Goal: Task Accomplishment & Management: Manage account settings

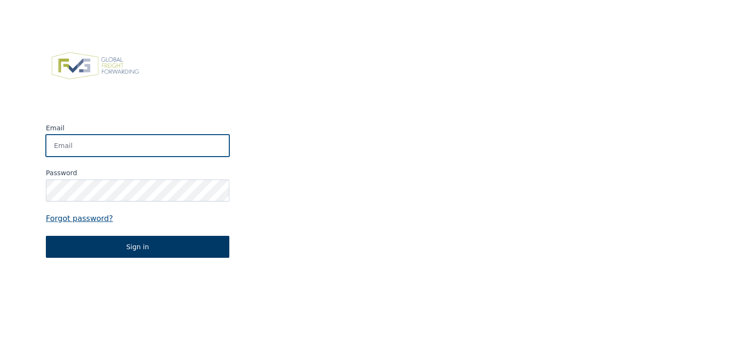
type input "aline.declercq@allinox.be"
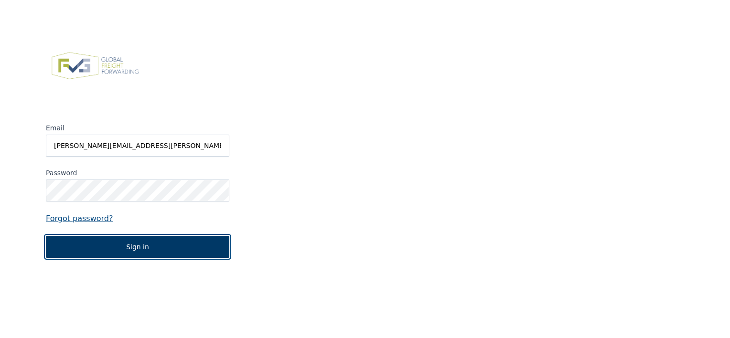
click at [134, 250] on button "Sign in" at bounding box center [137, 247] width 183 height 22
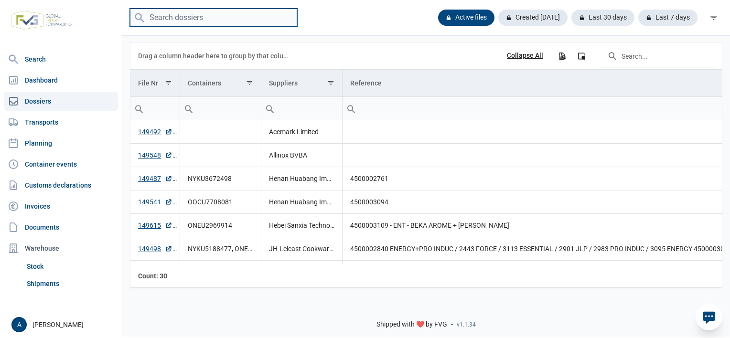
click at [182, 21] on input "search" at bounding box center [213, 18] width 167 height 19
type input "14"
drag, startPoint x: 0, startPoint y: 0, endPoint x: 182, endPoint y: 21, distance: 183.7
click at [182, 21] on input "search" at bounding box center [213, 18] width 167 height 19
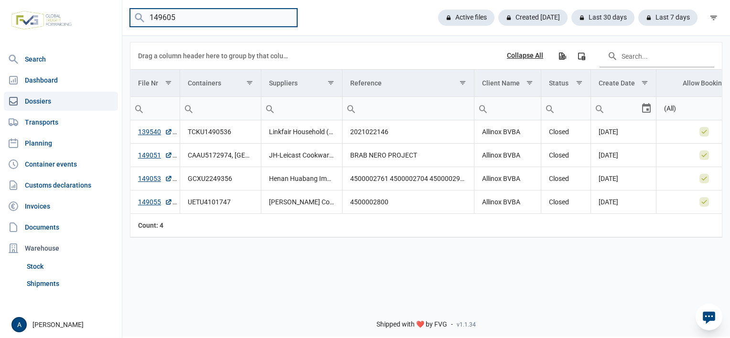
type input "149605"
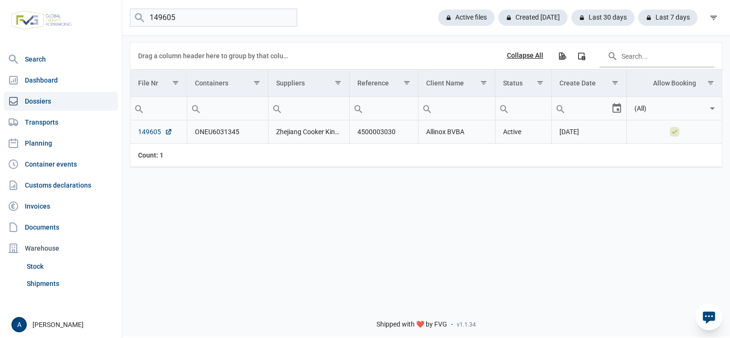
click at [151, 133] on link "149605" at bounding box center [155, 132] width 34 height 10
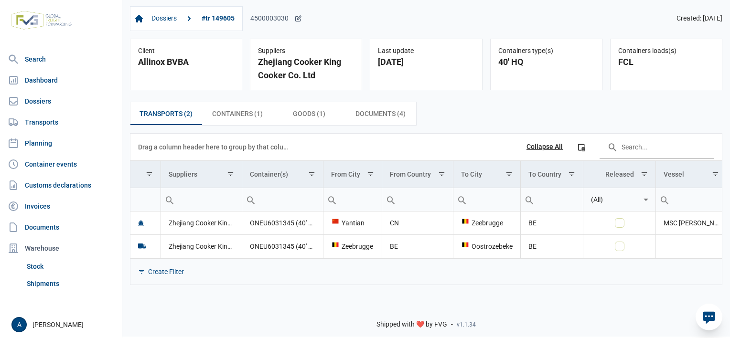
click at [295, 17] on icon at bounding box center [298, 19] width 8 height 8
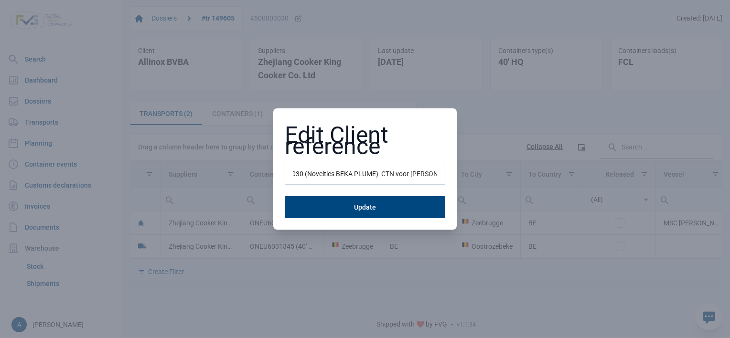
scroll to position [0, 31]
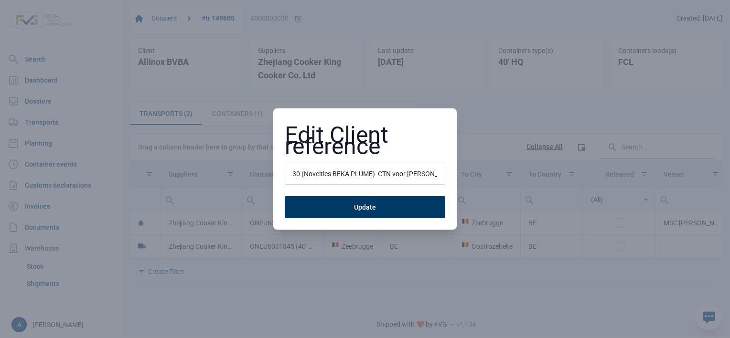
type input "4500003030 (Novelties BEKA PLUME) CTN voor Nathalie L"
click at [386, 197] on button "Update" at bounding box center [365, 207] width 160 height 22
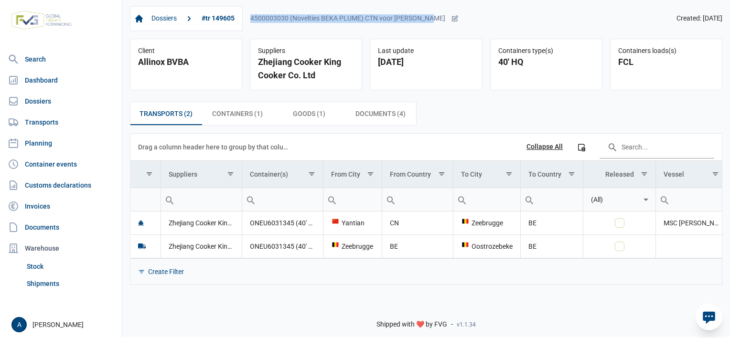
drag, startPoint x: 430, startPoint y: 20, endPoint x: 250, endPoint y: 19, distance: 179.6
click at [250, 19] on div "Dossiers #tr 149605 4500003030 (Novelties BEKA PLUME) CTN voor Nathalie L" at bounding box center [294, 18] width 329 height 25
copy div "4500003030 (Novelties BEKA PLUME) CTN voor Nathalie L"
click at [171, 18] on link "Dossiers" at bounding box center [164, 19] width 33 height 16
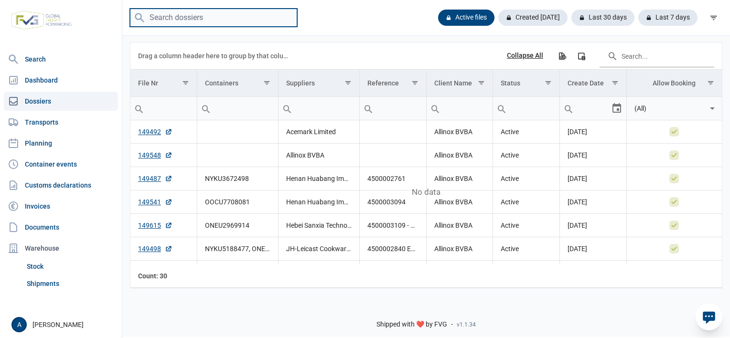
click at [216, 23] on input "search" at bounding box center [213, 18] width 167 height 19
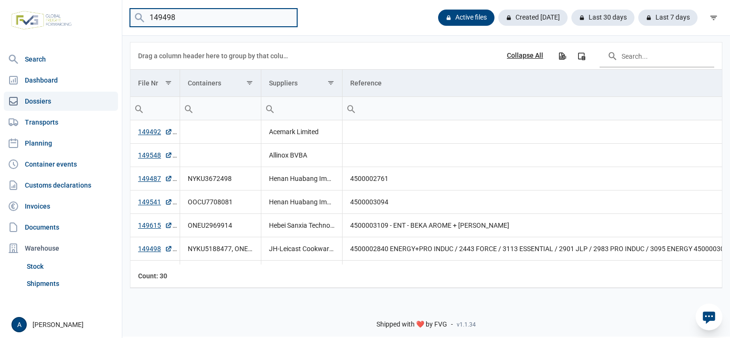
type input "149498"
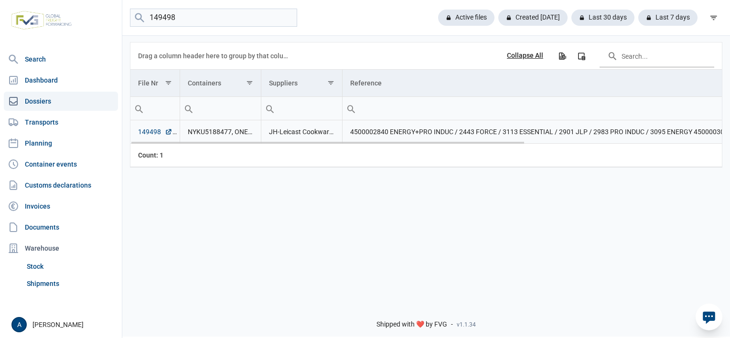
click at [151, 130] on link "149498" at bounding box center [155, 132] width 34 height 10
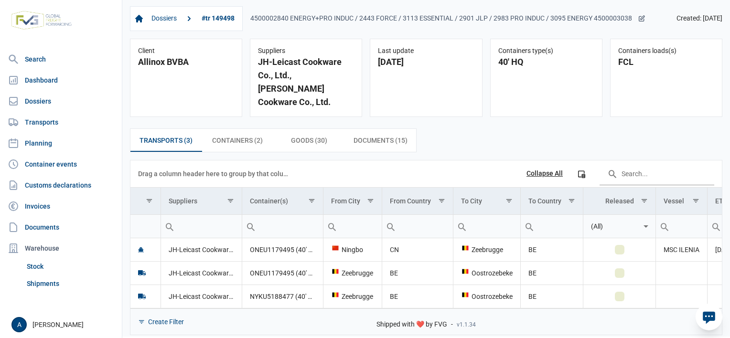
click at [641, 19] on icon at bounding box center [642, 19] width 8 height 8
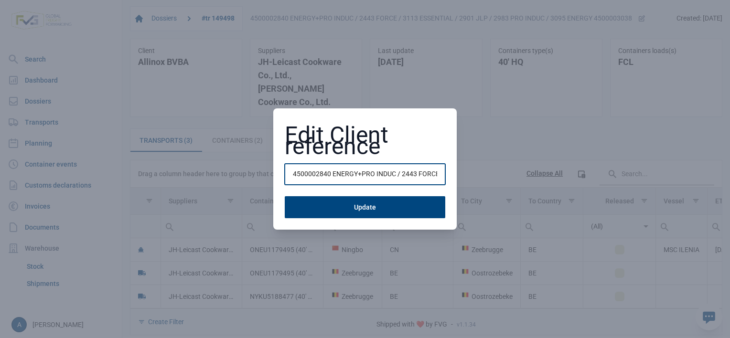
click at [396, 176] on input "4500002840 ENERGY+PRO INDUC / 2443 FORCE / 3113 ESSENTIAL / 2901 JLP / 2983 PRO…" at bounding box center [365, 174] width 160 height 21
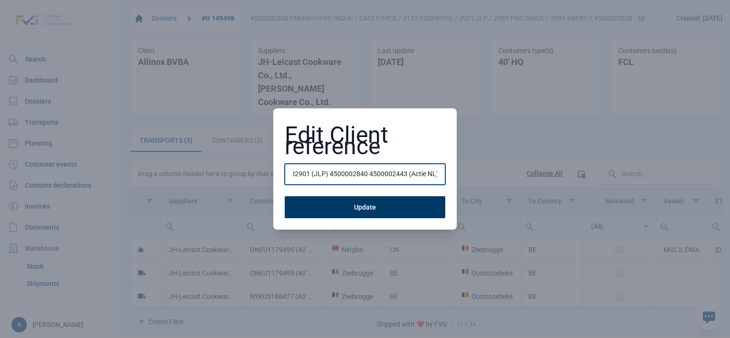
type input "4500002901 (JLP) 4500002840 4500002443 (Actie NL)"
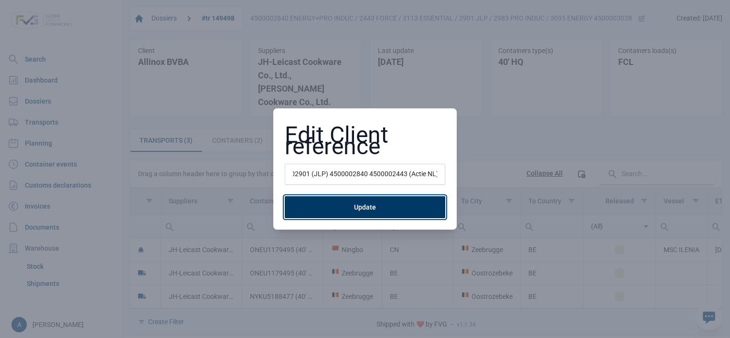
scroll to position [0, 0]
click at [364, 205] on button "Update" at bounding box center [365, 207] width 160 height 22
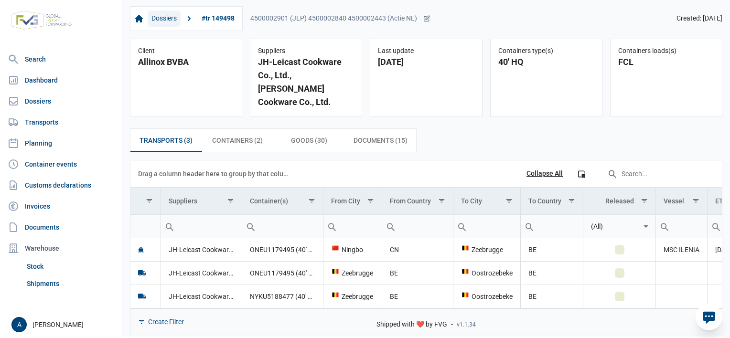
click at [163, 21] on link "Dossiers" at bounding box center [164, 19] width 33 height 16
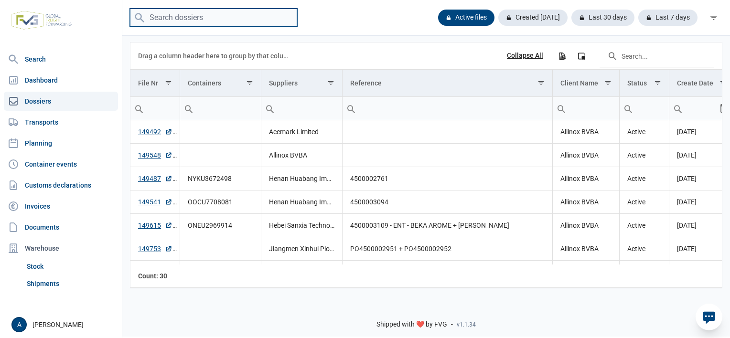
click at [203, 19] on input "search" at bounding box center [213, 18] width 167 height 19
type input "149598"
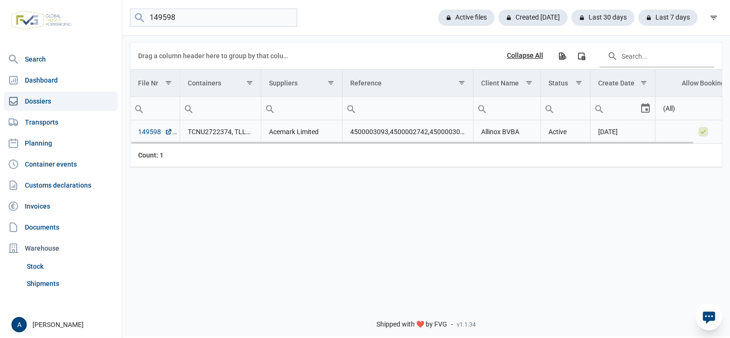
click at [147, 133] on link "149598" at bounding box center [155, 132] width 34 height 10
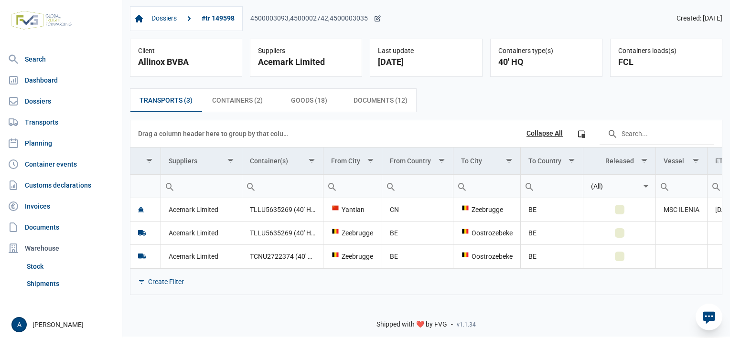
click at [376, 21] on icon at bounding box center [377, 18] width 5 height 5
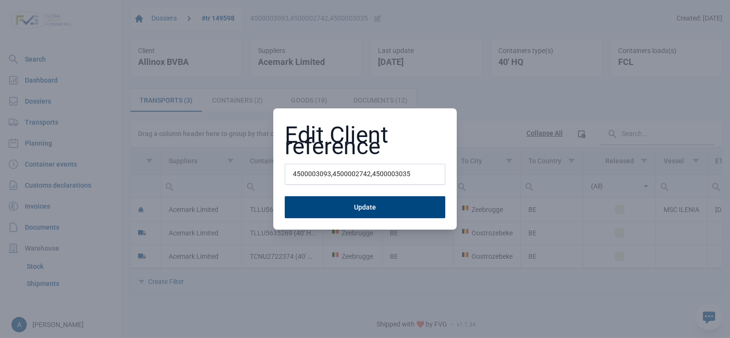
drag, startPoint x: 431, startPoint y: 172, endPoint x: 233, endPoint y: 173, distance: 198.2
click at [234, 173] on div "Edit Client reference 4500003093,4500002742,4500003035 Update" at bounding box center [365, 169] width 730 height 338
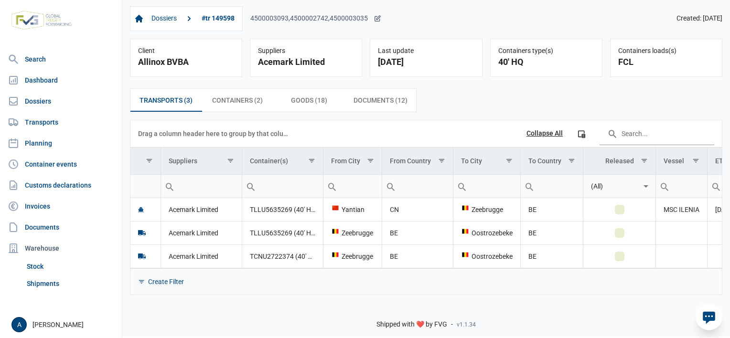
click at [375, 19] on icon at bounding box center [377, 18] width 5 height 5
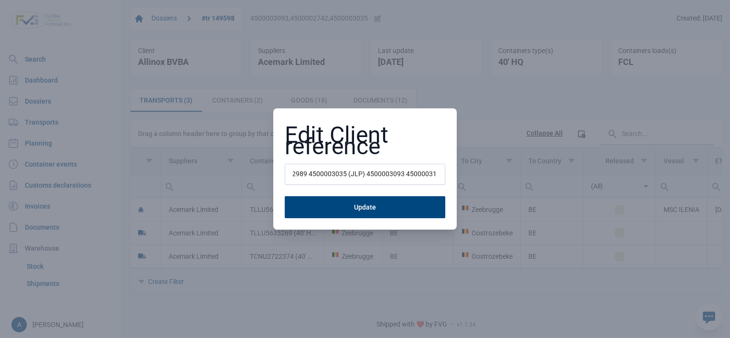
scroll to position [0, 86]
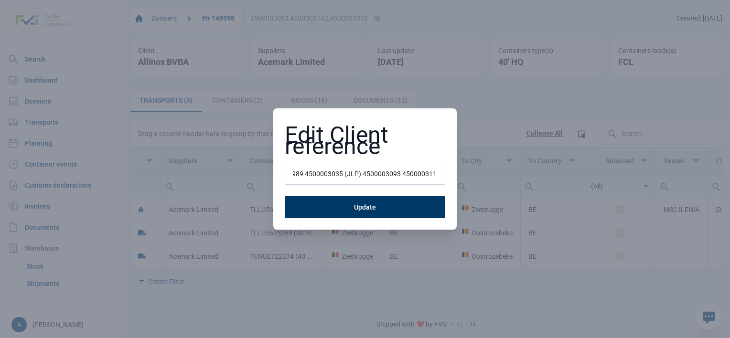
type input "4500002742 (JLP) 4500002989 4500003035 (JLP) 4500003093 4500003110"
click at [403, 200] on button "Update" at bounding box center [365, 207] width 160 height 22
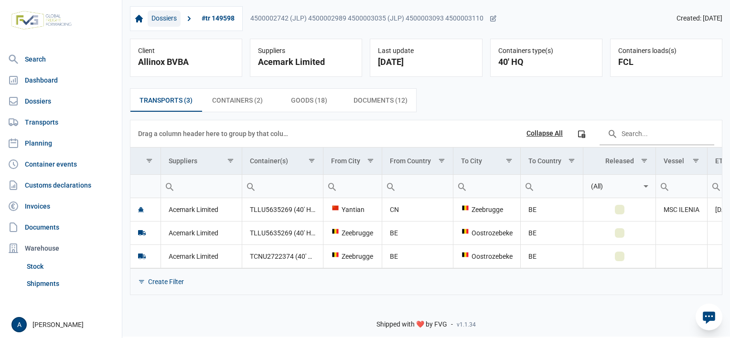
click at [168, 16] on link "Dossiers" at bounding box center [164, 19] width 33 height 16
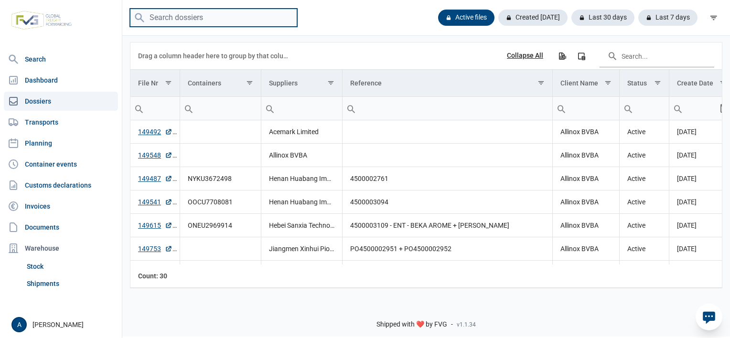
click at [201, 21] on input "search" at bounding box center [213, 18] width 167 height 19
type input "149761"
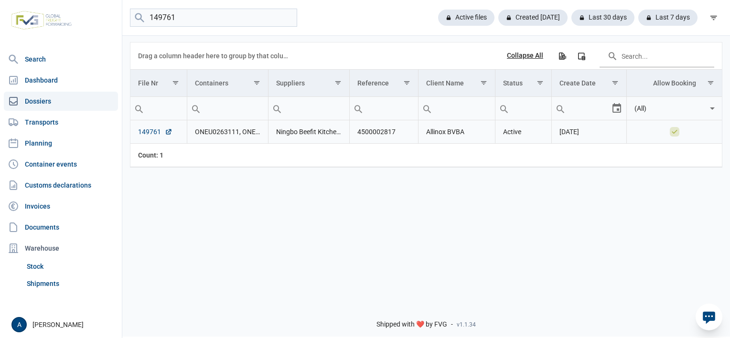
click at [149, 130] on link "149761" at bounding box center [155, 132] width 34 height 10
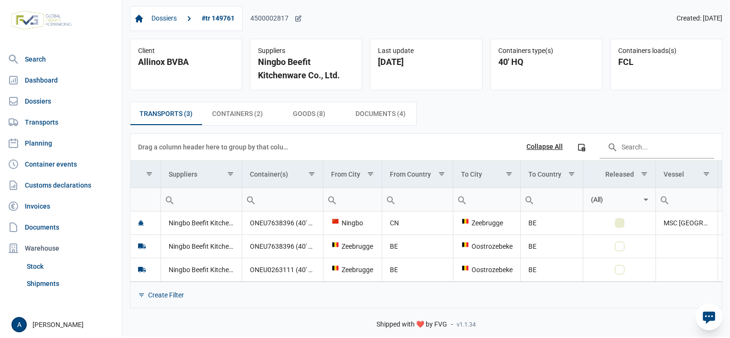
click at [297, 21] on icon at bounding box center [298, 19] width 8 height 8
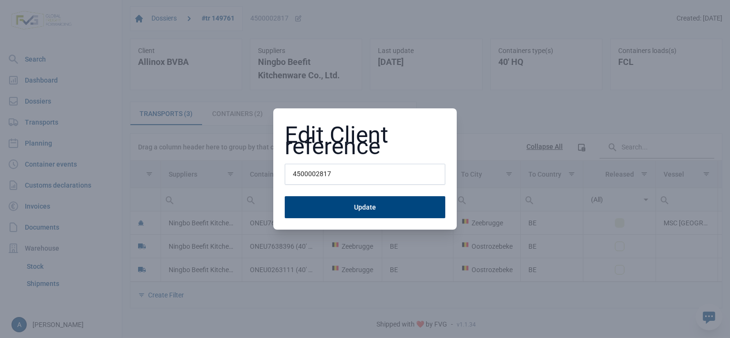
click at [362, 173] on input "4500002817" at bounding box center [365, 174] width 160 height 21
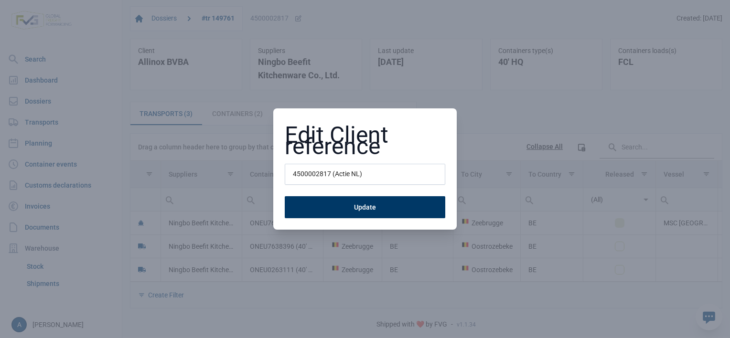
type input "4500002817 (Actie NL)"
click at [343, 209] on button "Update" at bounding box center [365, 207] width 160 height 22
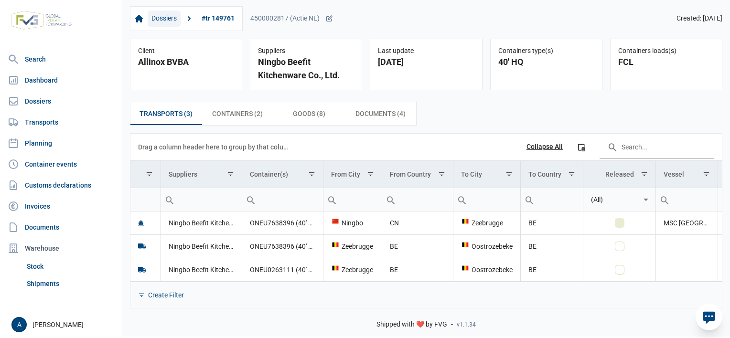
click at [173, 19] on link "Dossiers" at bounding box center [164, 19] width 33 height 16
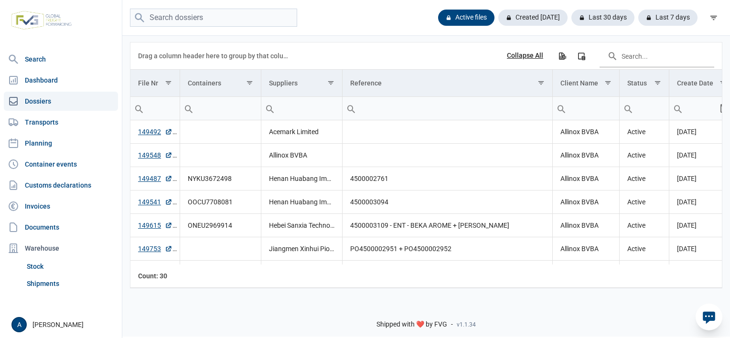
click at [222, 29] on div "Active files Created today Last 30 days Last 7 days" at bounding box center [426, 18] width 608 height 36
click at [225, 21] on input "search" at bounding box center [213, 18] width 167 height 19
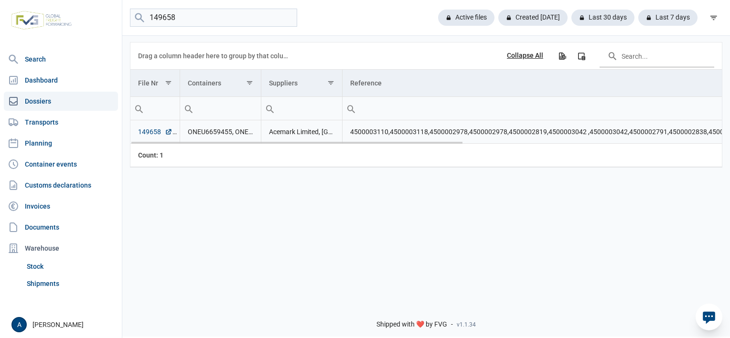
click at [153, 132] on link "149658" at bounding box center [155, 132] width 34 height 10
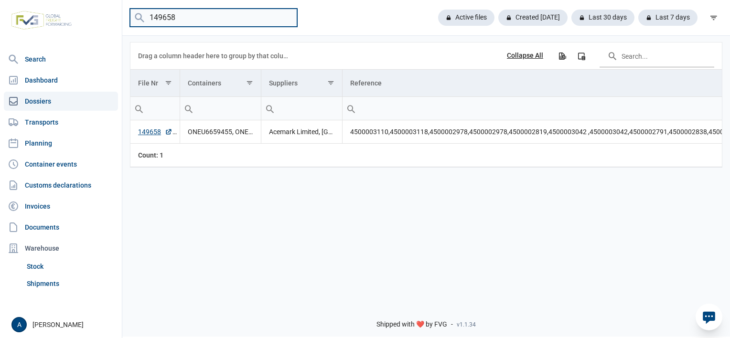
click at [169, 17] on input "149658" at bounding box center [213, 18] width 167 height 19
type input "149541"
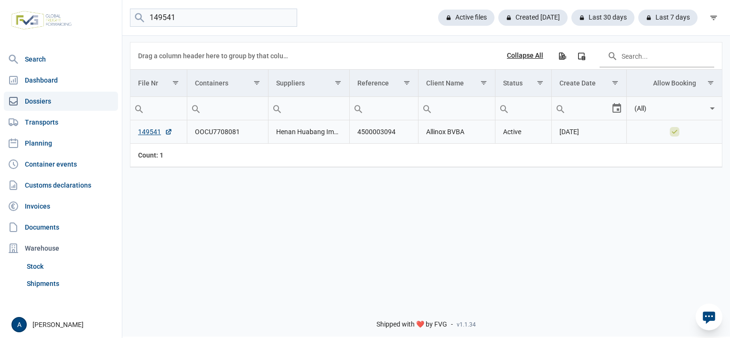
click at [138, 130] on td "149541" at bounding box center [158, 131] width 56 height 23
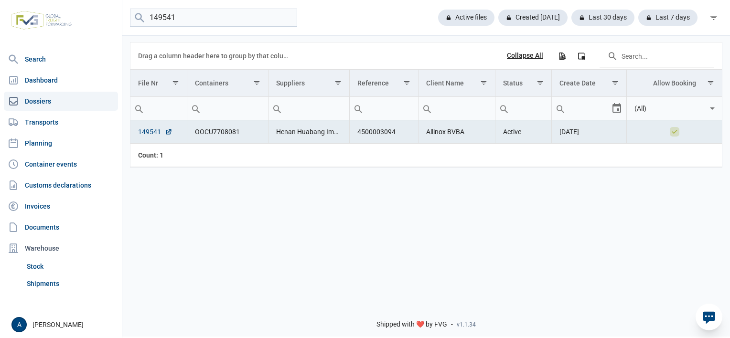
click at [142, 132] on link "149541" at bounding box center [155, 132] width 34 height 10
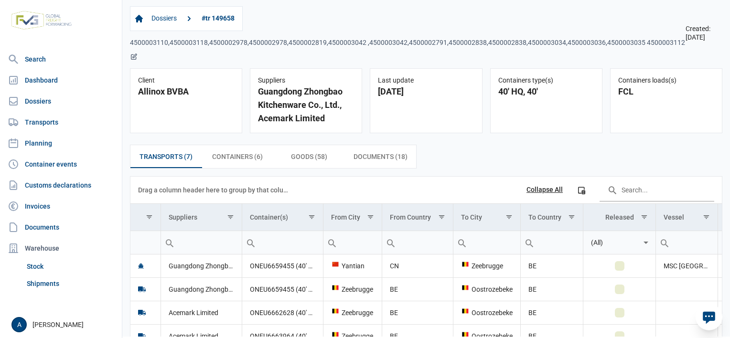
click at [132, 61] on icon at bounding box center [134, 57] width 8 height 8
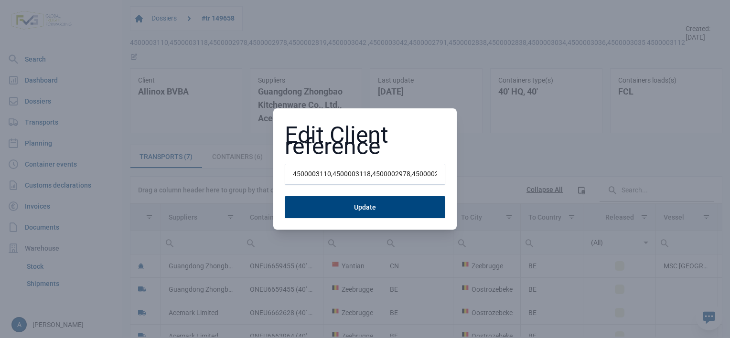
click at [294, 172] on input "4500003110,4500003118,4500002978,4500002978,4500002819,4500003042 ,4500003042,4…" at bounding box center [365, 174] width 160 height 21
click at [426, 177] on input "4500003146 4500003119 4500003118" at bounding box center [365, 174] width 160 height 21
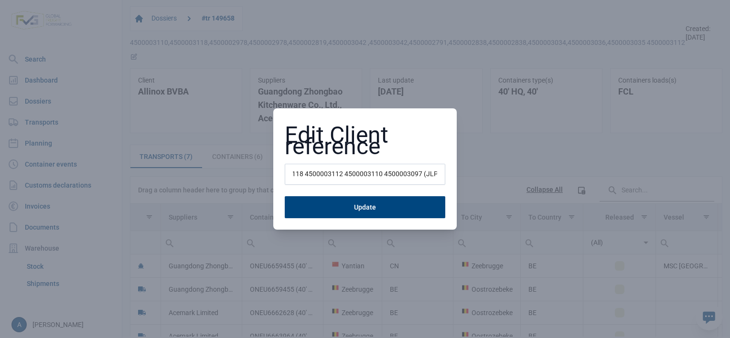
scroll to position [0, 109]
click at [438, 176] on input "4500003146 4500003119 4500003118 4500003112 4500003110 4500003097 (JLP)" at bounding box center [365, 174] width 160 height 21
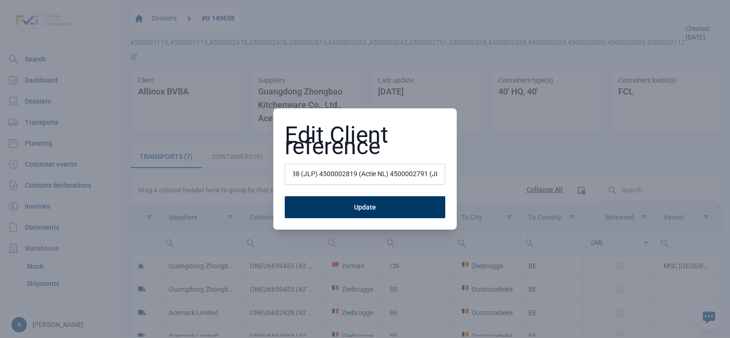
type input "4500003146 4500003119 4500003118 4500003112 4500003110 4500003097 (JLP) 4500003…"
click at [362, 214] on button "Update" at bounding box center [365, 207] width 160 height 22
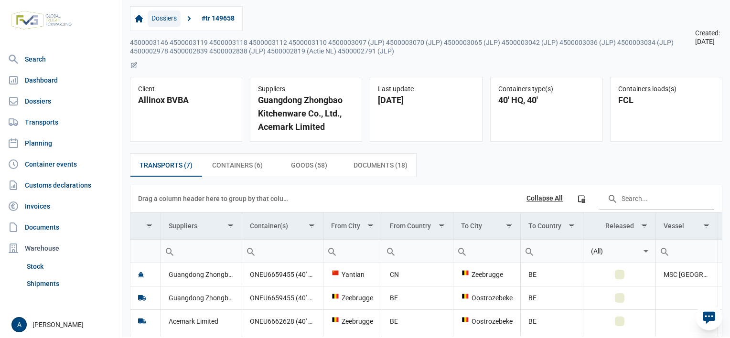
click at [158, 19] on link "Dossiers" at bounding box center [164, 19] width 33 height 16
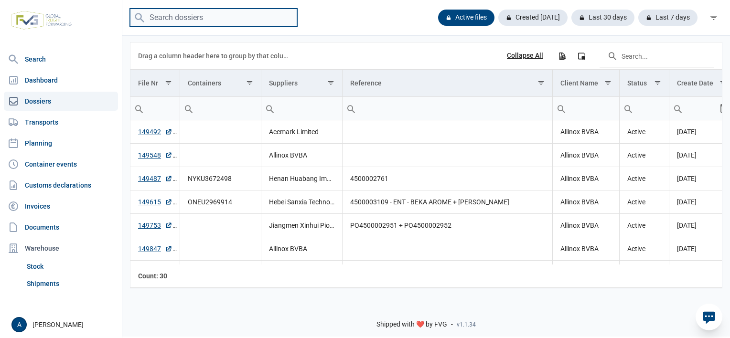
click at [161, 23] on input "search" at bounding box center [213, 18] width 167 height 19
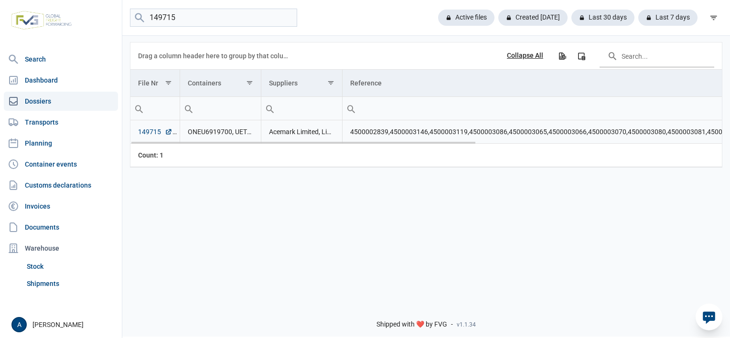
click at [143, 130] on link "149715" at bounding box center [155, 132] width 34 height 10
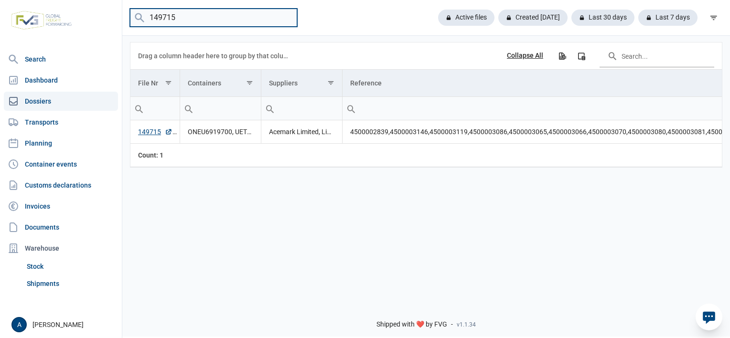
click at [155, 22] on input "149715" at bounding box center [213, 18] width 167 height 19
type input "149727"
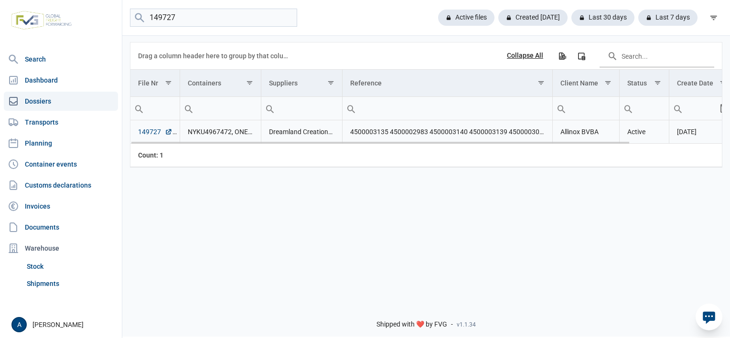
click at [153, 132] on link "149727" at bounding box center [155, 132] width 34 height 10
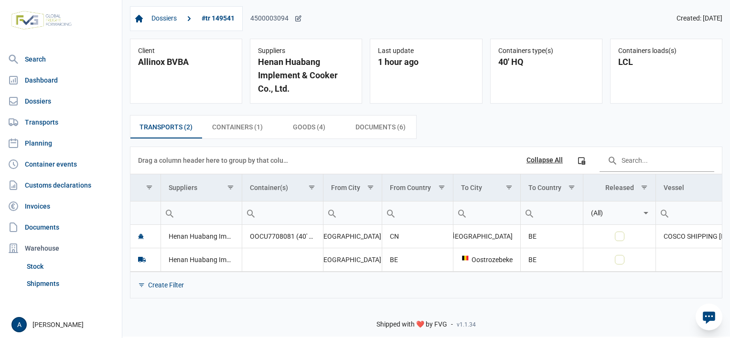
click at [298, 19] on icon at bounding box center [298, 19] width 8 height 8
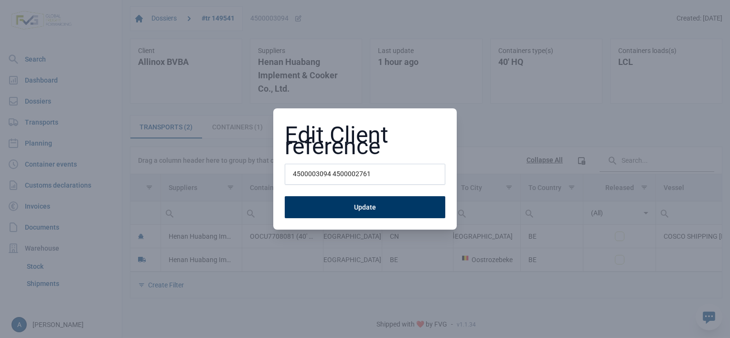
type input "4500003094 4500002761"
click at [364, 208] on button "Update" at bounding box center [365, 207] width 160 height 22
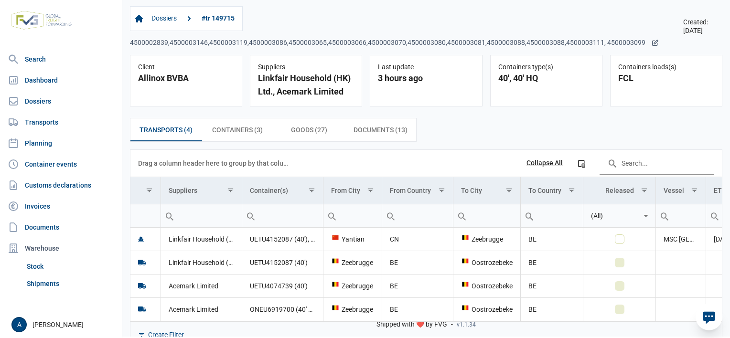
click at [651, 47] on icon at bounding box center [655, 43] width 8 height 8
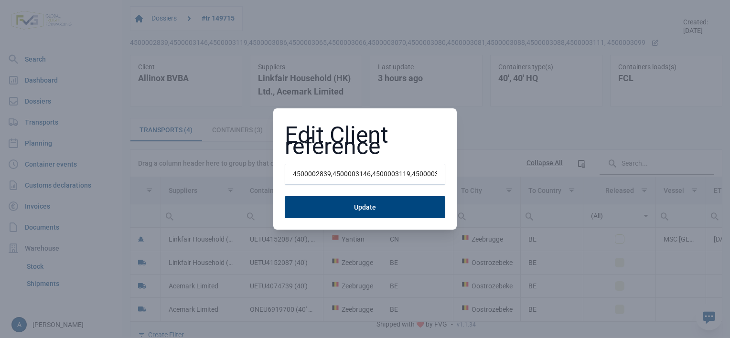
click at [312, 182] on input "4500002839,4500003146,4500003119,4500003086,4500003065,4500003066,4500003070,45…" at bounding box center [365, 174] width 160 height 21
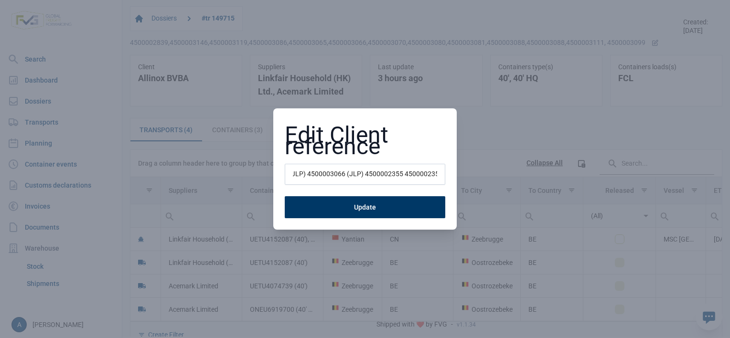
type input "4500003111 4500003099 4500003088 (JLP) 4500003086 4500003081 (JLP) 4500003080 (…"
click at [417, 200] on button "Update" at bounding box center [365, 207] width 160 height 22
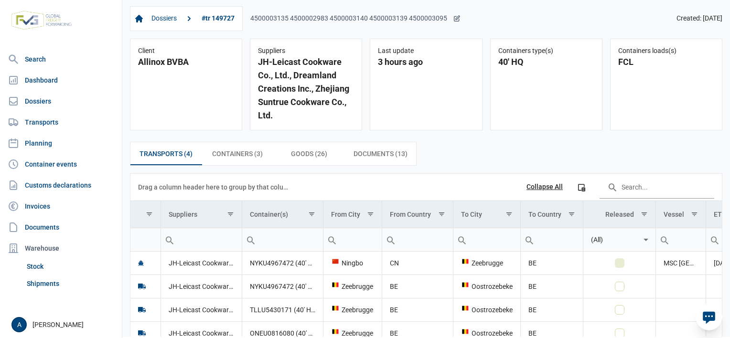
click at [454, 17] on icon at bounding box center [456, 18] width 5 height 5
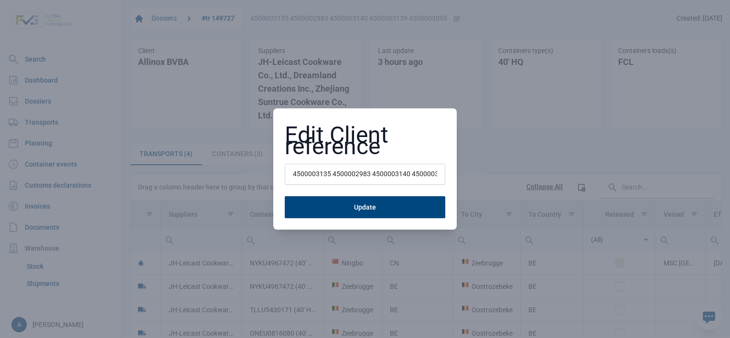
click at [316, 170] on input "4500003135 4500002983 4500003140 4500003139 4500003095" at bounding box center [365, 174] width 160 height 21
click at [315, 170] on input "4500003135 4500002983 4500003140 4500003139 4500003095" at bounding box center [365, 174] width 160 height 21
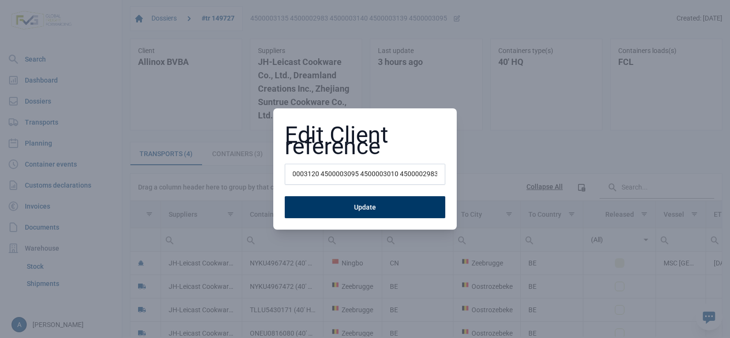
type input "4500003140 (Actie NL) 4500003139 (Actie NL) 4500003135 4500003120 4500003095 45…"
click at [392, 208] on button "Update" at bounding box center [365, 207] width 160 height 22
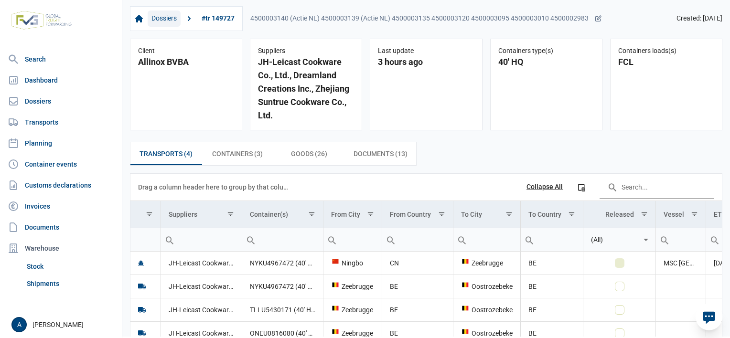
click at [157, 19] on link "Dossiers" at bounding box center [164, 19] width 33 height 16
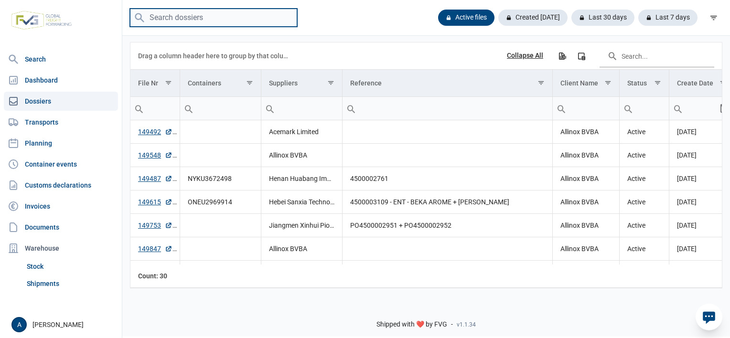
click at [183, 16] on input "search" at bounding box center [213, 18] width 167 height 19
type input "149726"
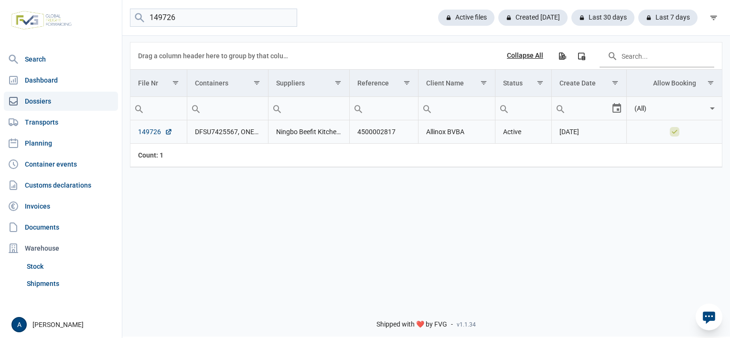
click at [157, 132] on link "149726" at bounding box center [155, 132] width 34 height 10
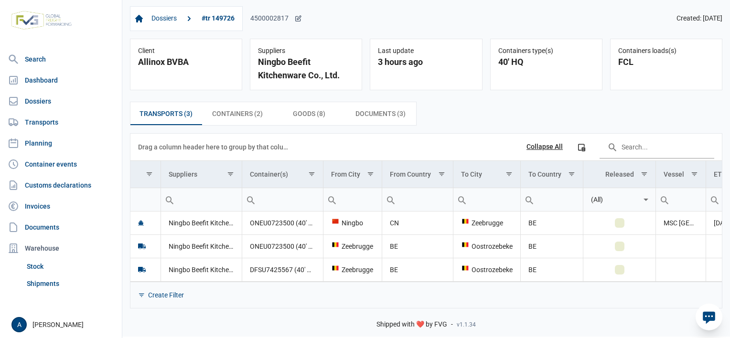
click at [296, 21] on icon at bounding box center [298, 18] width 5 height 5
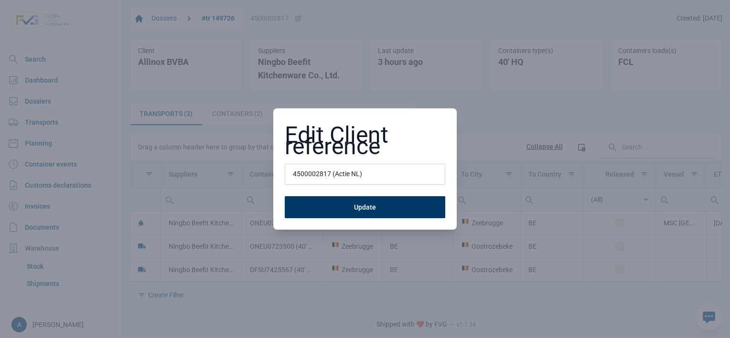
type input "4500002817 (Actie NL)"
click at [371, 213] on button "Update" at bounding box center [365, 207] width 160 height 22
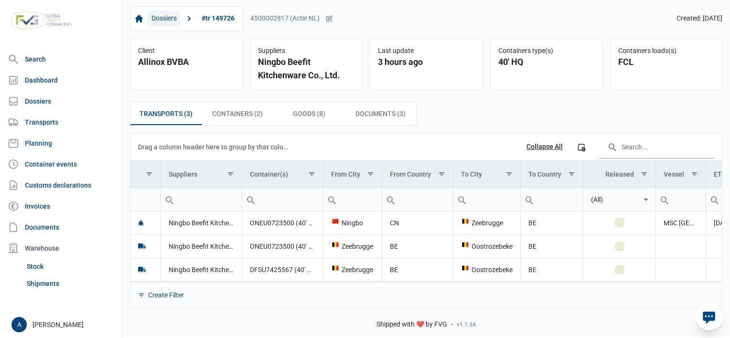
click at [169, 17] on link "Dossiers" at bounding box center [164, 19] width 33 height 16
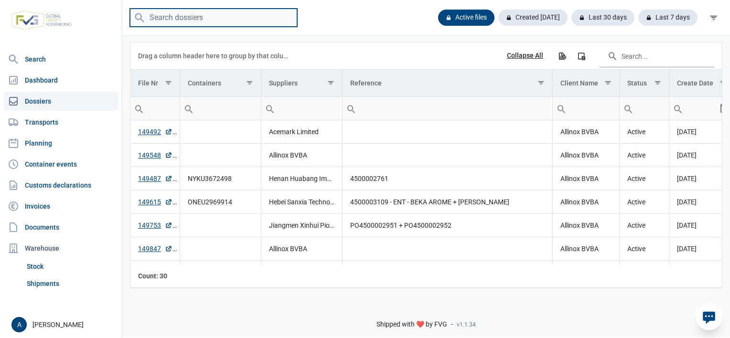
click at [169, 17] on input "search" at bounding box center [213, 18] width 167 height 19
type input "149816"
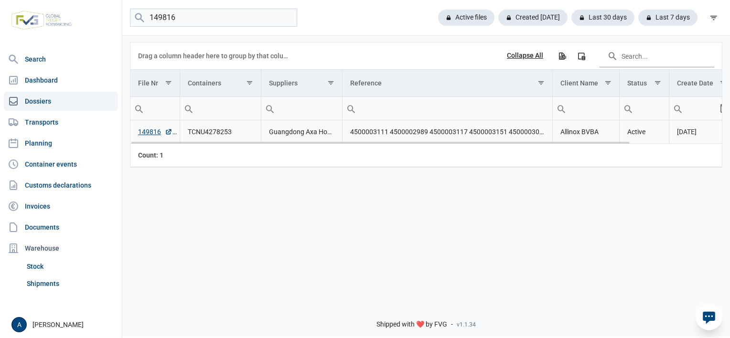
click at [130, 126] on td "149816" at bounding box center [155, 131] width 50 height 23
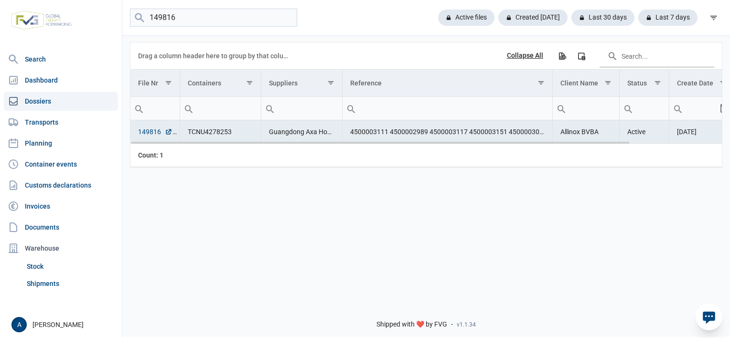
click at [144, 129] on link "149816" at bounding box center [155, 132] width 34 height 10
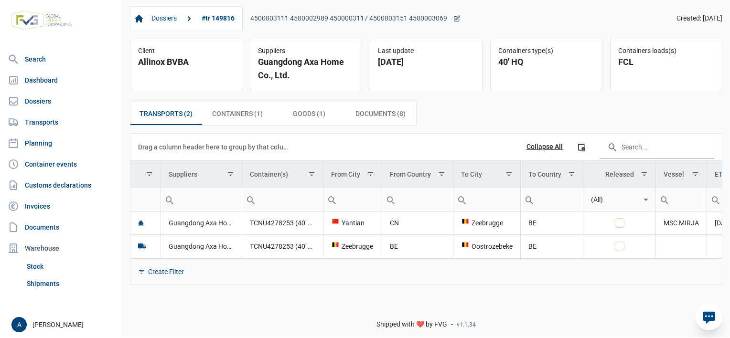
click at [453, 16] on icon at bounding box center [457, 19] width 8 height 8
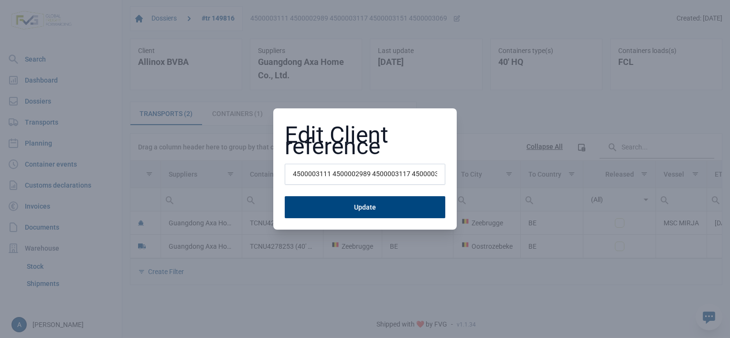
click at [315, 174] on input "4500003111 4500002989 4500003117 4500003151 4500003069" at bounding box center [365, 174] width 160 height 21
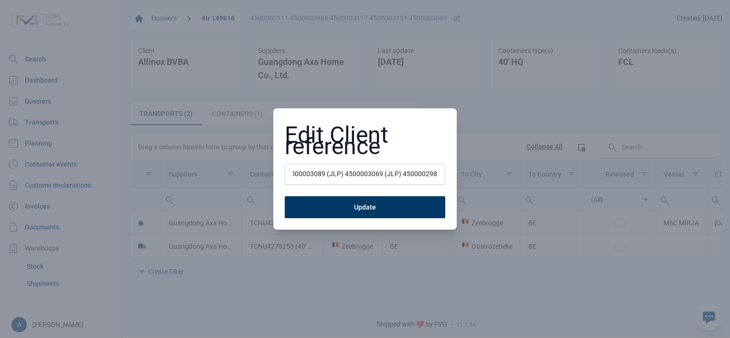
type input "4500003151 (JLP) 4500003117 4500003089 (JLP) 4500003069 (JLP) 4500002989"
click at [378, 208] on button "Update" at bounding box center [365, 207] width 160 height 22
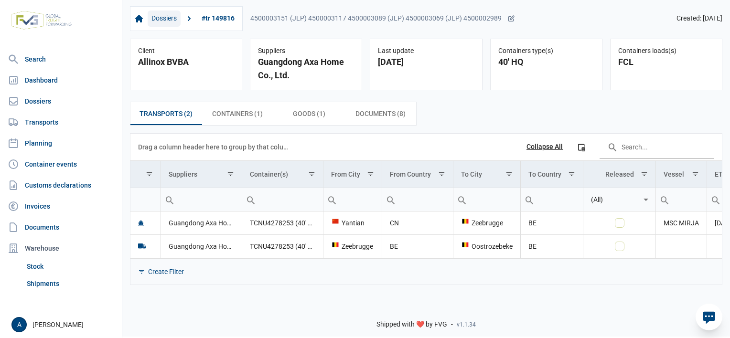
click at [173, 19] on link "Dossiers" at bounding box center [164, 19] width 33 height 16
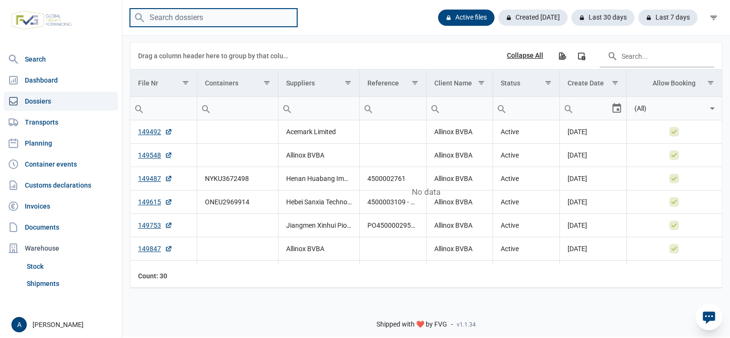
click at [194, 24] on input "search" at bounding box center [213, 18] width 167 height 19
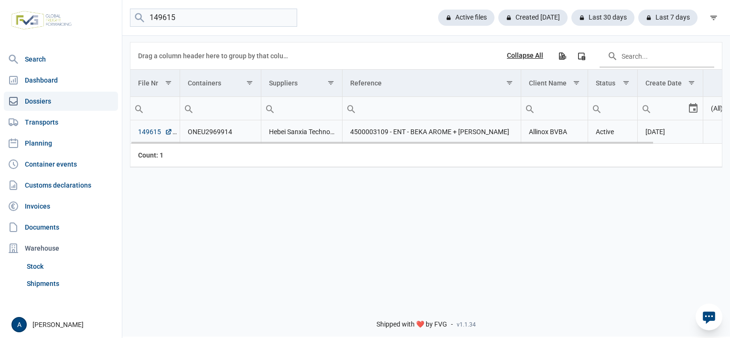
click at [150, 136] on link "149615" at bounding box center [155, 132] width 34 height 10
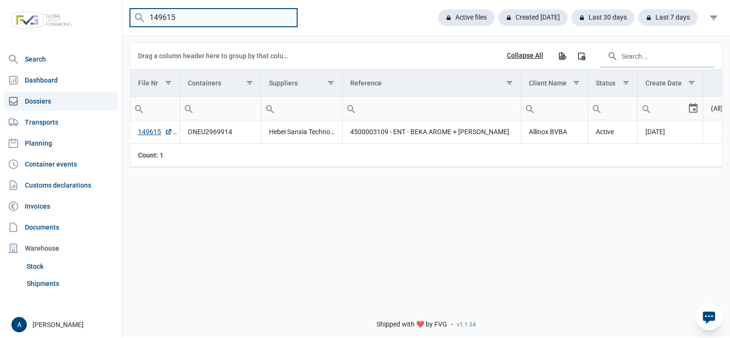
click at [169, 19] on input "149615" at bounding box center [213, 18] width 167 height 19
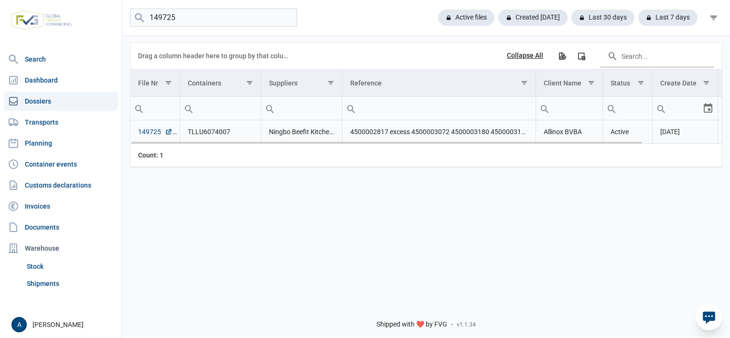
click at [144, 132] on link "149725" at bounding box center [155, 132] width 34 height 10
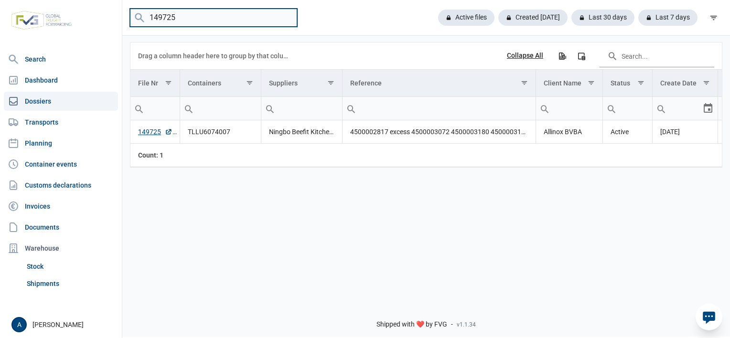
click at [201, 12] on input "149725" at bounding box center [213, 18] width 167 height 19
click at [190, 19] on input "149725" at bounding box center [213, 18] width 167 height 19
click at [155, 17] on input "149725" at bounding box center [213, 18] width 167 height 19
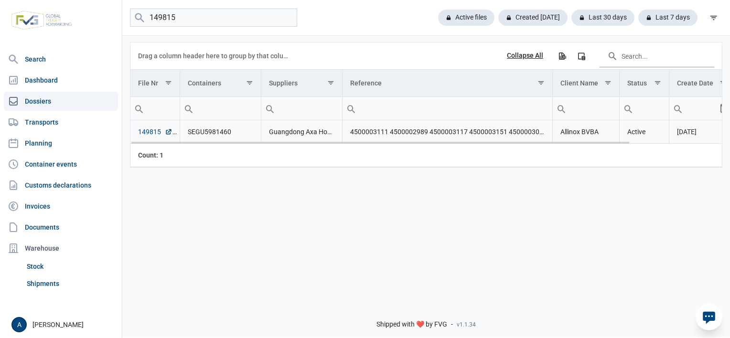
click at [153, 133] on link "149815" at bounding box center [155, 132] width 34 height 10
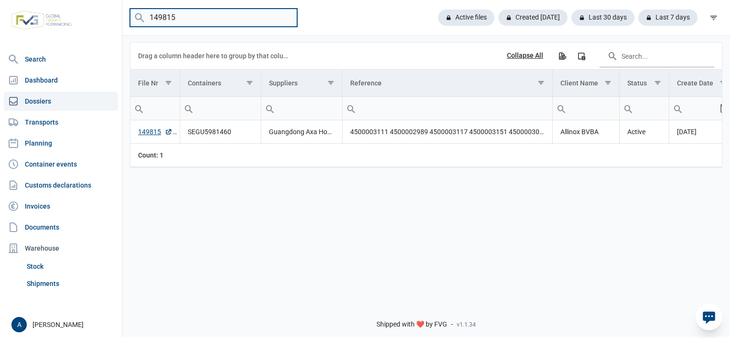
click at [184, 19] on input "149815" at bounding box center [213, 18] width 167 height 19
drag, startPoint x: 184, startPoint y: 19, endPoint x: 0, endPoint y: 4, distance: 185.0
click at [89, 16] on div "Search Dashboard Dossiers Transports Planning Container events Customs declarat…" at bounding box center [365, 168] width 730 height 338
type input "149892"
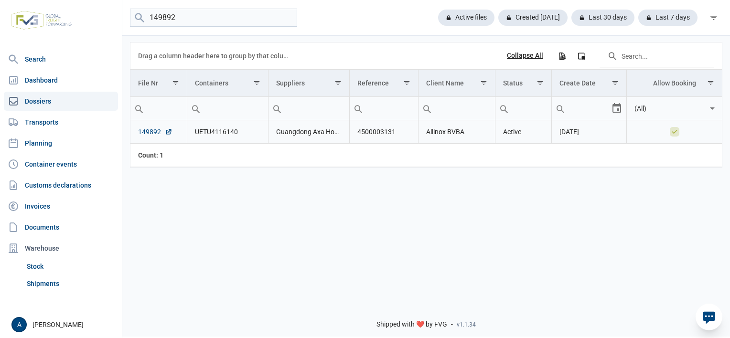
click at [151, 130] on link "149892" at bounding box center [155, 132] width 34 height 10
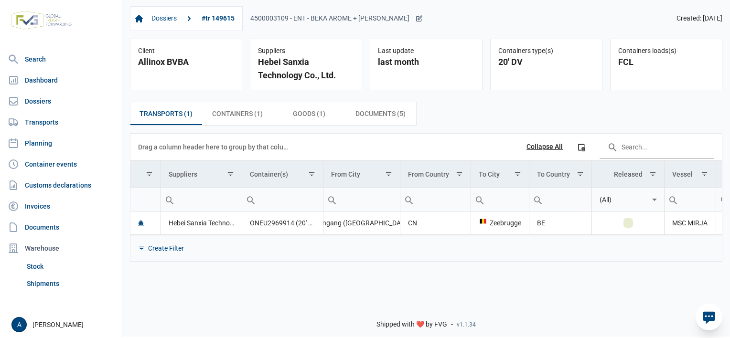
click at [419, 19] on icon at bounding box center [419, 19] width 8 height 8
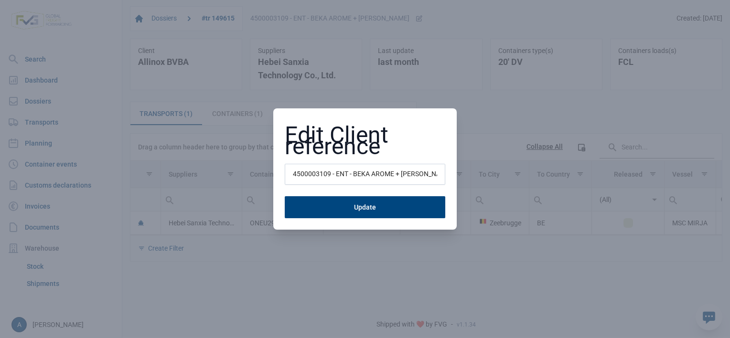
click at [330, 176] on input "4500003109 - ENT - BEKA AROME + [PERSON_NAME]" at bounding box center [365, 174] width 160 height 21
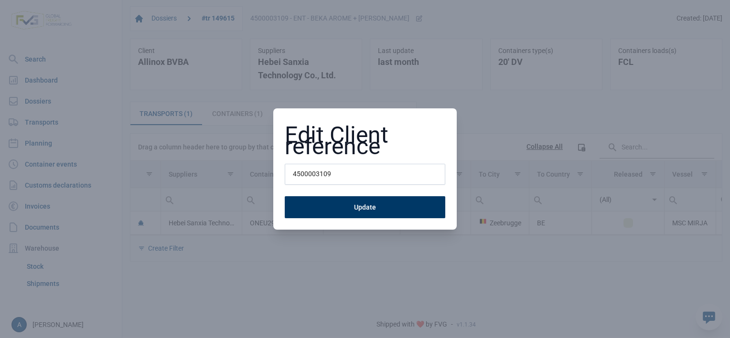
type input "4500003109"
click at [418, 214] on button "Update" at bounding box center [365, 207] width 160 height 22
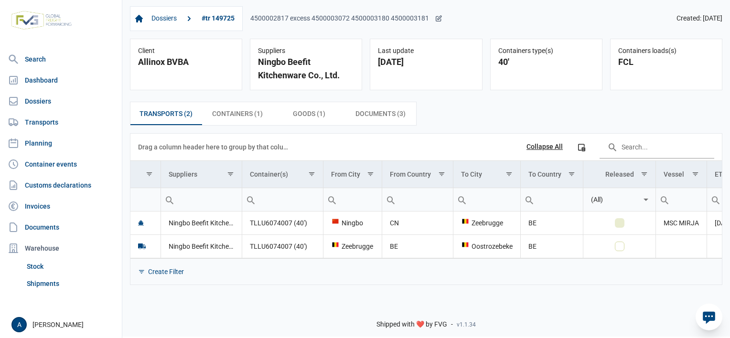
click at [438, 16] on icon at bounding box center [439, 19] width 8 height 8
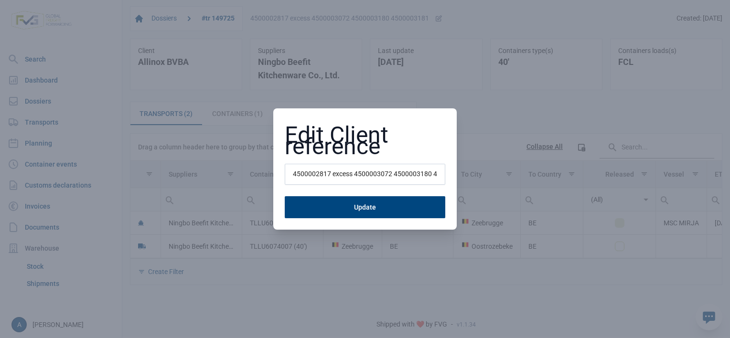
click at [395, 175] on input "4500002817 excess 4500003072 4500003180 4500003181" at bounding box center [365, 174] width 160 height 21
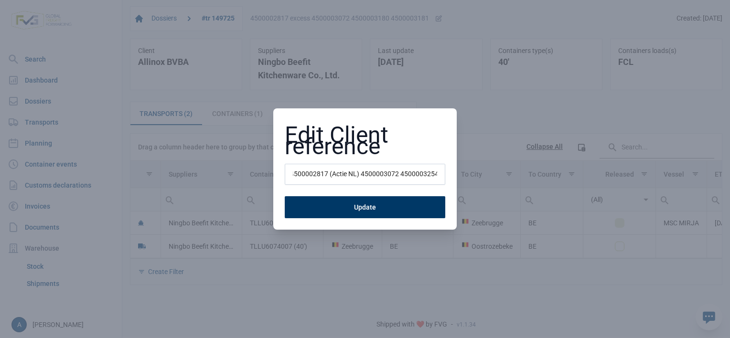
type input "4500002817 (Actie NL) 4500003072 4500003254"
click at [377, 204] on button "Update" at bounding box center [365, 207] width 160 height 22
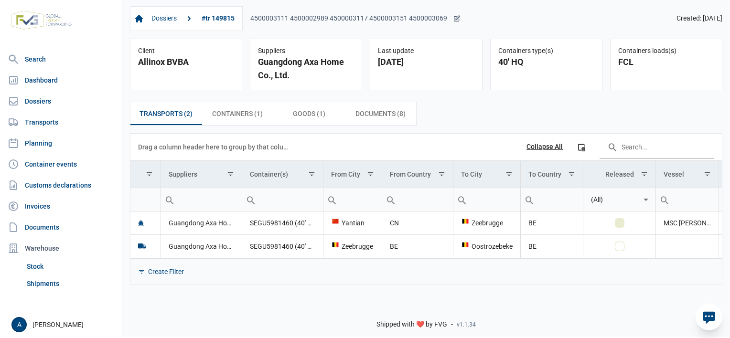
click at [455, 18] on icon at bounding box center [456, 18] width 5 height 5
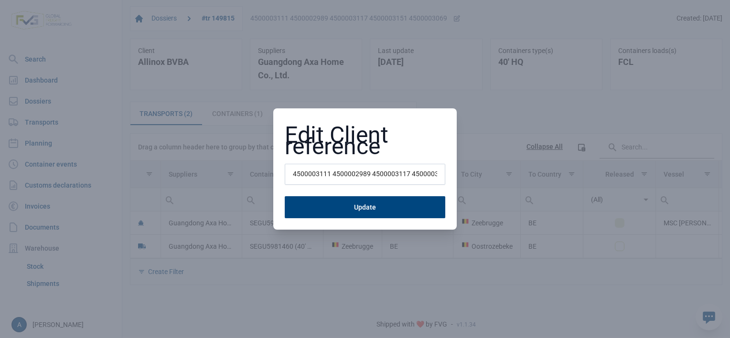
click at [329, 178] on input "4500003111 4500002989 4500003117 4500003151 4500003069" at bounding box center [365, 174] width 160 height 21
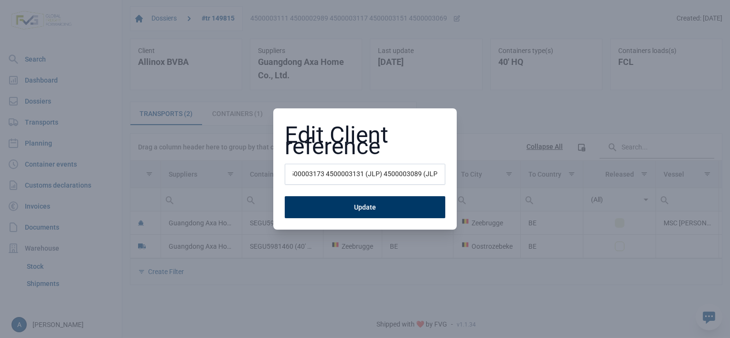
type input "4500003265 4500003173 4500003131 (JLP) 4500003089 (JLP)"
click at [366, 209] on button "Update" at bounding box center [365, 207] width 160 height 22
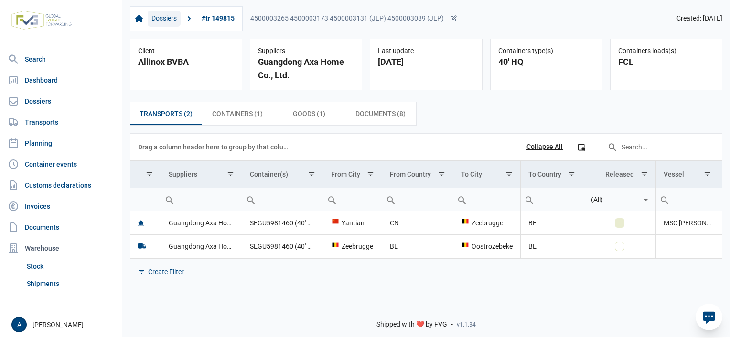
click at [163, 21] on link "Dossiers" at bounding box center [164, 19] width 33 height 16
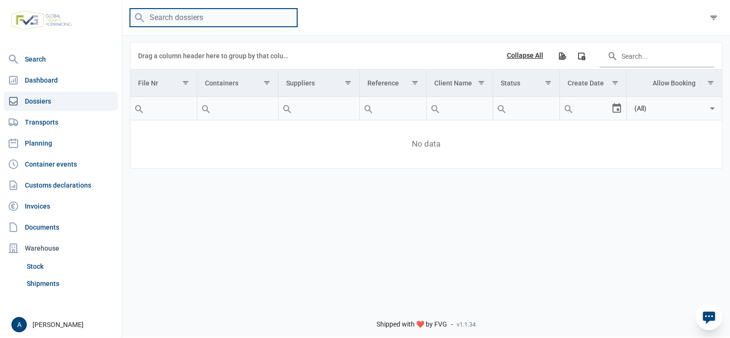
click at [180, 23] on input "search" at bounding box center [213, 18] width 167 height 19
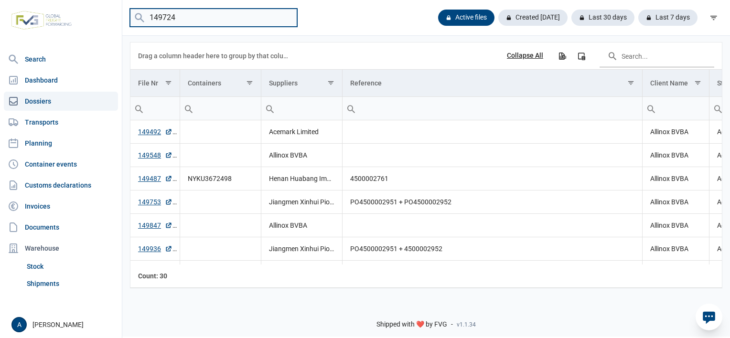
type input "149724"
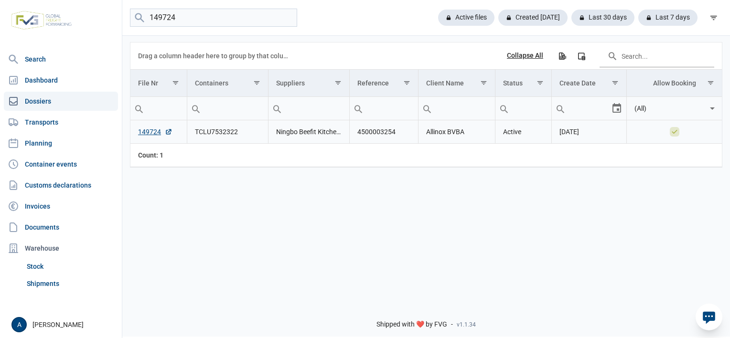
click at [136, 137] on td "149724" at bounding box center [158, 131] width 56 height 23
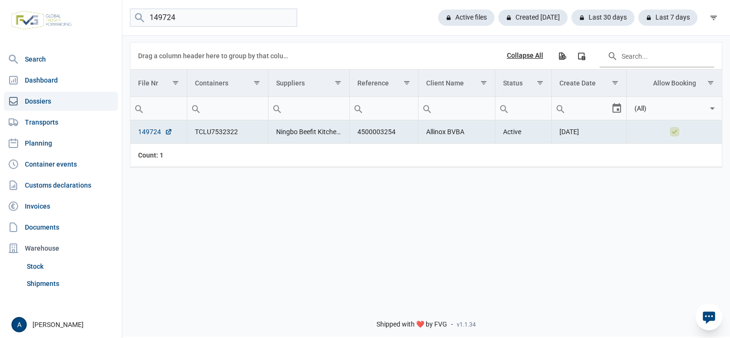
click at [143, 132] on link "149724" at bounding box center [155, 132] width 34 height 10
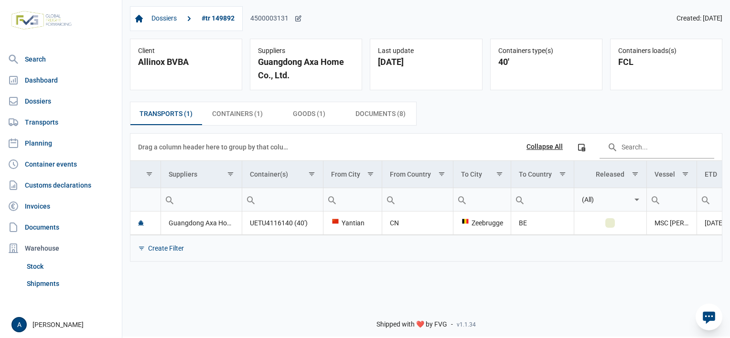
click at [299, 21] on icon at bounding box center [298, 19] width 8 height 8
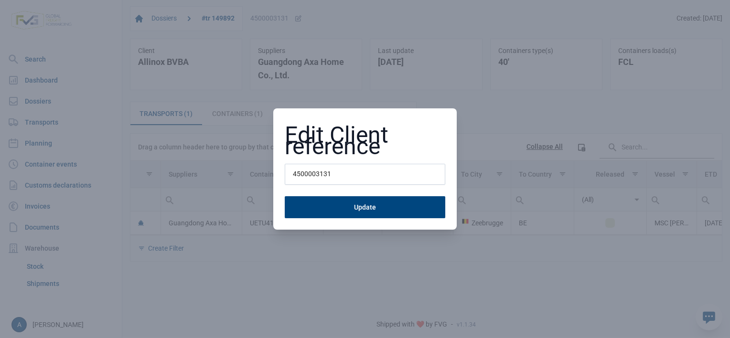
click at [359, 171] on input "4500003131" at bounding box center [365, 174] width 160 height 21
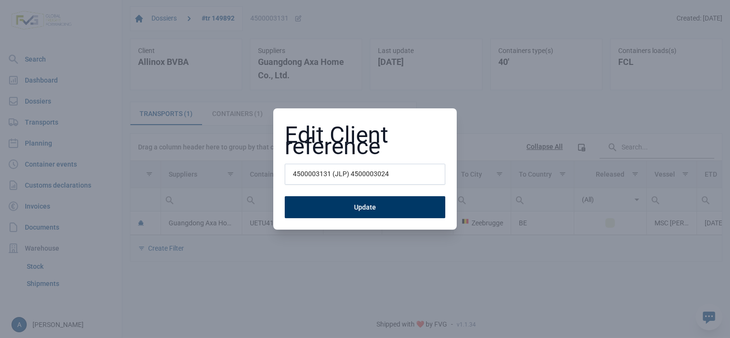
type input "4500003131 (JLP) 4500003024"
click at [396, 210] on button "Update" at bounding box center [365, 207] width 160 height 22
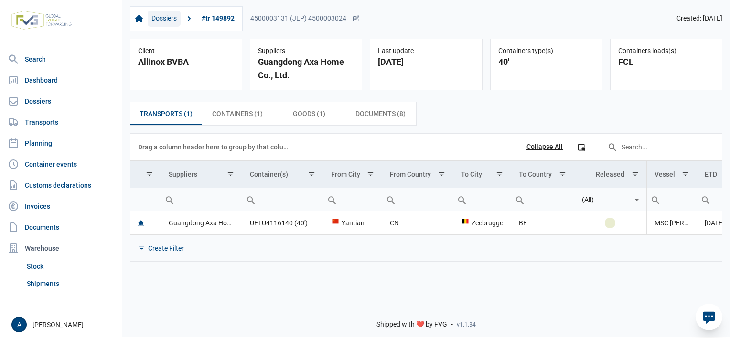
click at [165, 21] on link "Dossiers" at bounding box center [164, 19] width 33 height 16
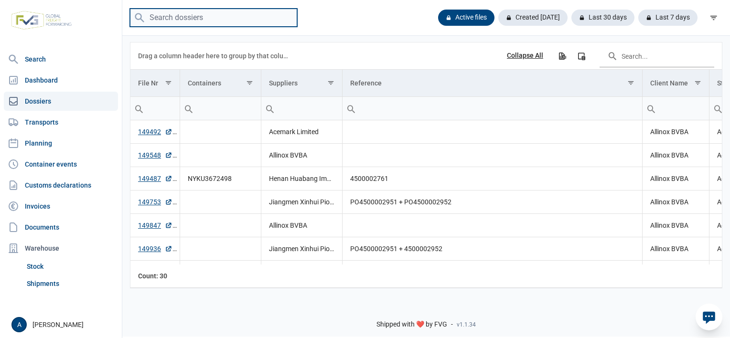
click at [215, 21] on input "search" at bounding box center [213, 18] width 167 height 19
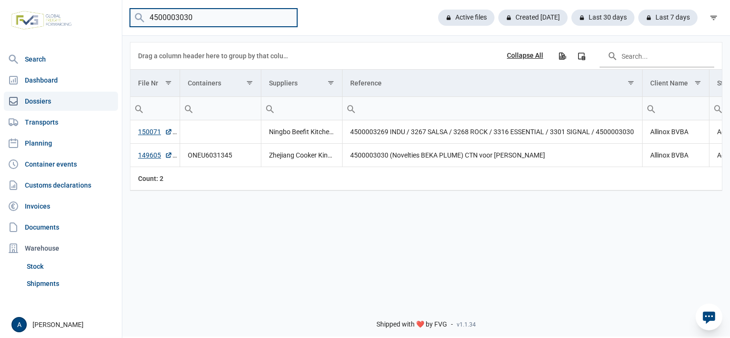
click at [169, 15] on input "4500003030" at bounding box center [213, 18] width 167 height 19
type input "149898"
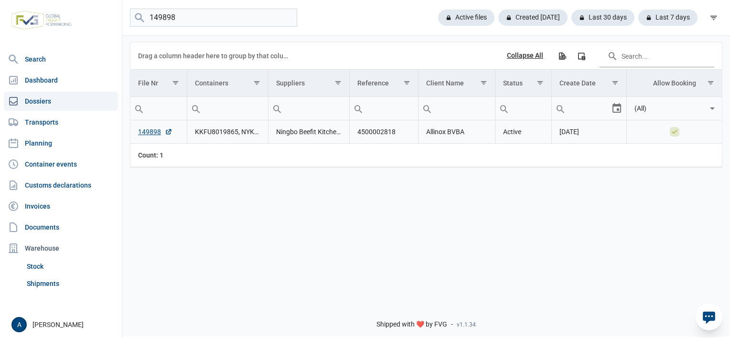
click at [140, 138] on td "149898" at bounding box center [158, 131] width 56 height 23
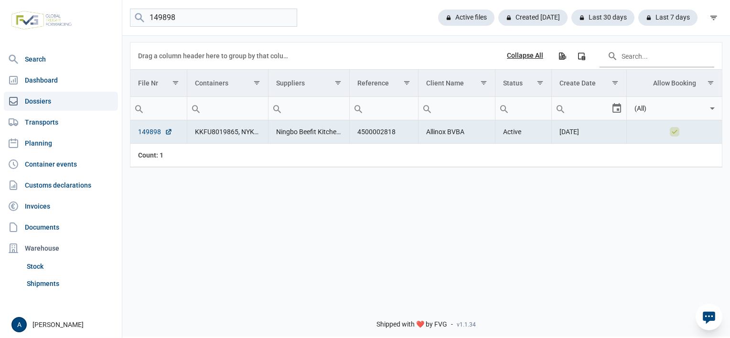
click at [147, 133] on link "149898" at bounding box center [155, 132] width 34 height 10
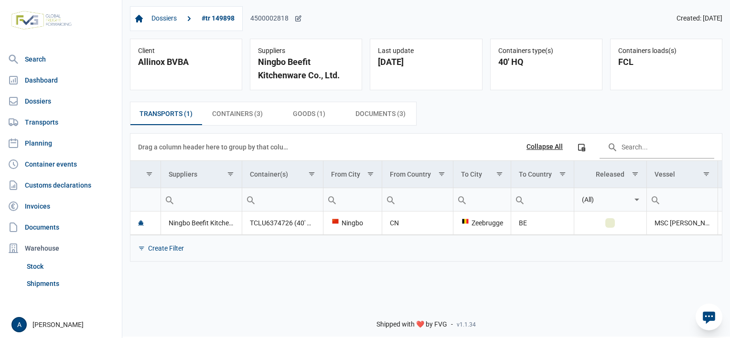
click at [298, 19] on icon at bounding box center [298, 18] width 5 height 5
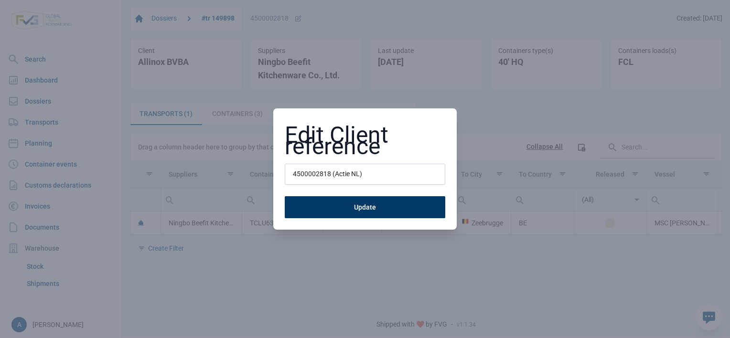
type input "4500002818 (Actie NL)"
click at [348, 210] on button "Update" at bounding box center [365, 207] width 160 height 22
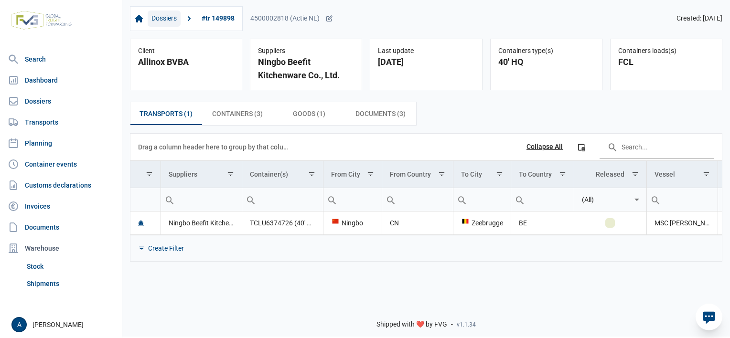
click at [162, 23] on link "Dossiers" at bounding box center [164, 19] width 33 height 16
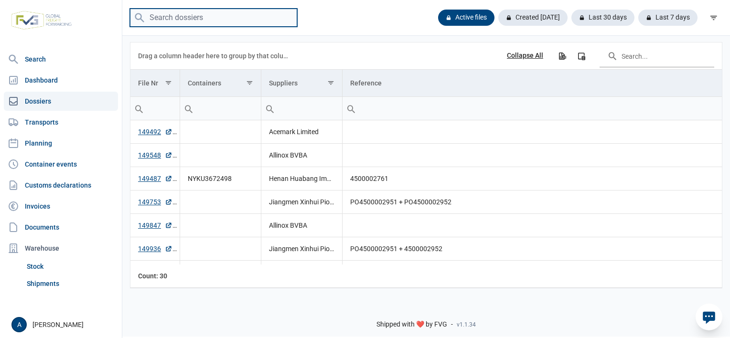
click at [175, 16] on input "search" at bounding box center [213, 18] width 167 height 19
type input "149895"
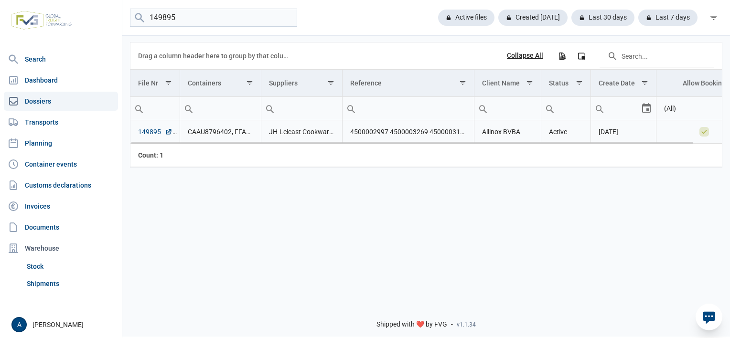
click at [147, 135] on link "149895" at bounding box center [155, 132] width 34 height 10
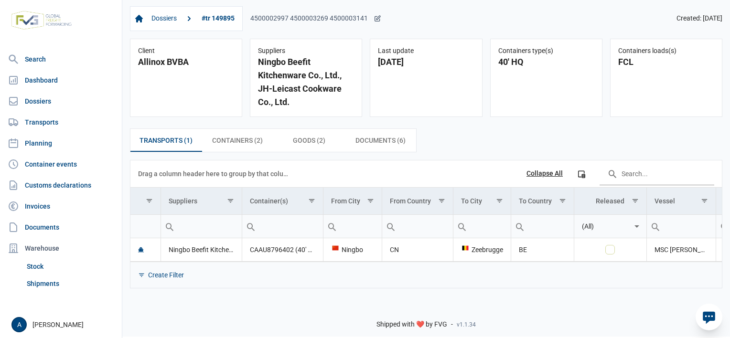
click at [379, 17] on icon at bounding box center [377, 18] width 5 height 5
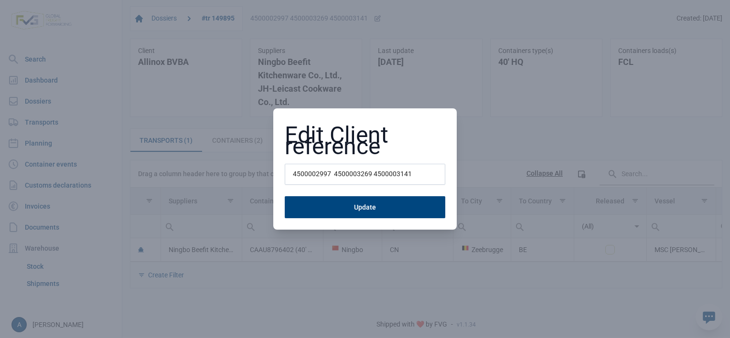
click at [310, 173] on input "4500002997 4500003269 4500003141" at bounding box center [365, 174] width 160 height 21
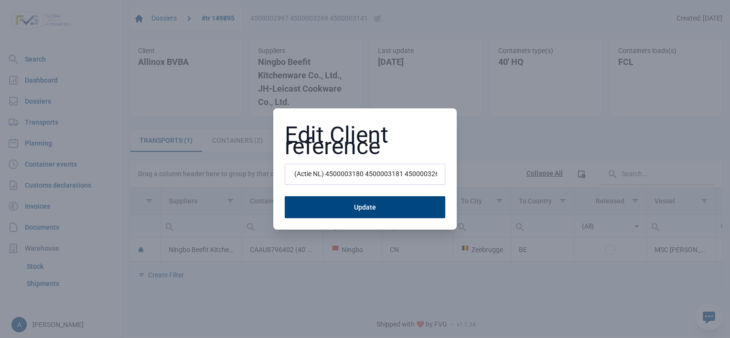
scroll to position [0, 113]
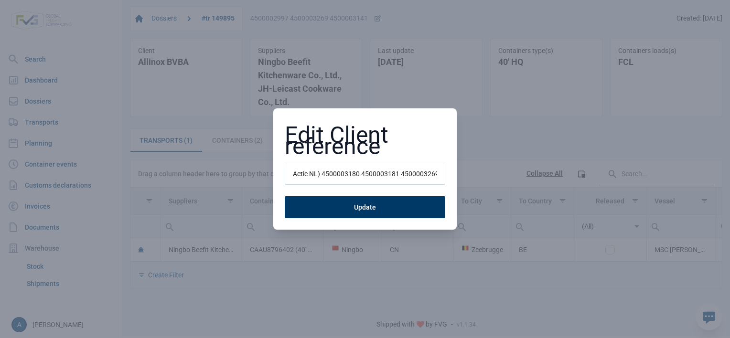
type input "4500002997 (Actie NL) 4500003141 (Actie NL) 4500003180 4500003181 4500003269"
click at [349, 205] on button "Update" at bounding box center [365, 207] width 160 height 22
